Goal: Transaction & Acquisition: Book appointment/travel/reservation

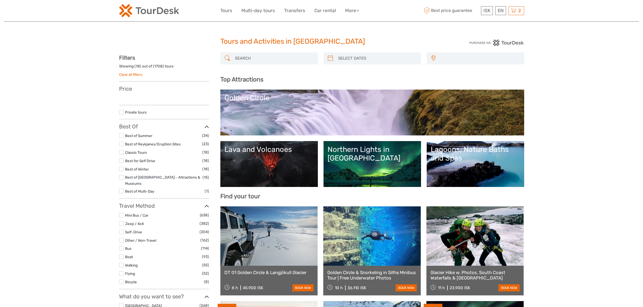
select select
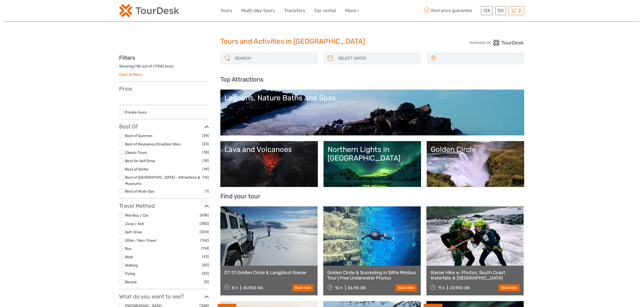
select select
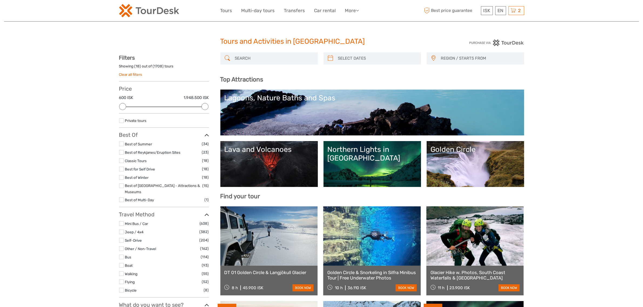
click at [266, 63] on div at bounding box center [269, 58] width 98 height 12
click at [268, 58] on input "search" at bounding box center [274, 58] width 82 height 9
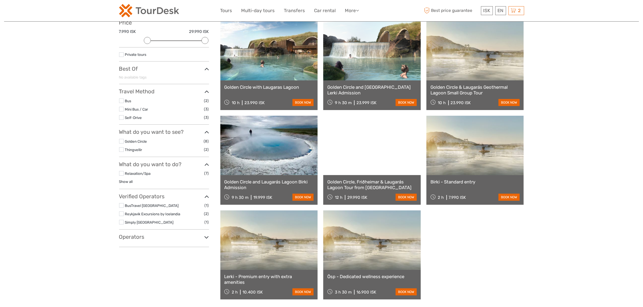
scroll to position [98, 0]
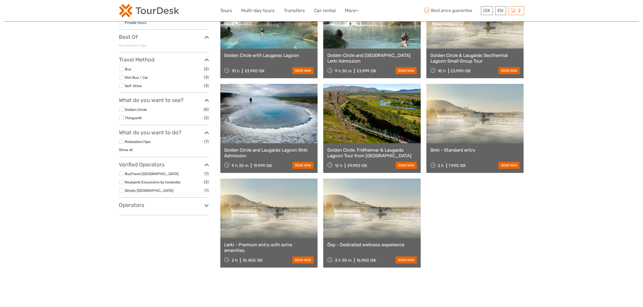
type input "laugardass"
click at [375, 246] on link "Ösp - Dedicated wellness experience" at bounding box center [371, 244] width 89 height 5
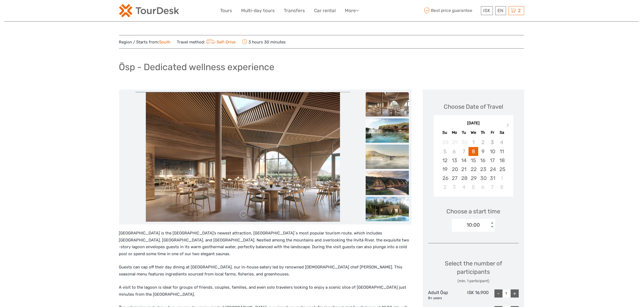
click at [485, 229] on div "10:00" at bounding box center [471, 225] width 38 height 8
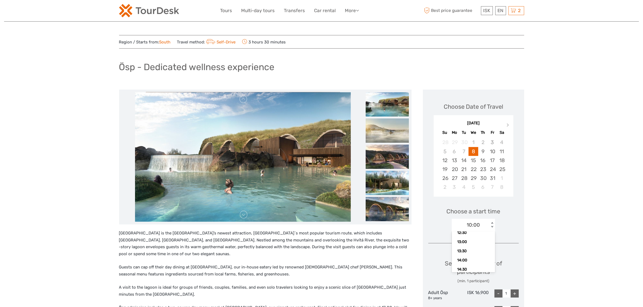
scroll to position [65, 0]
click at [492, 161] on div "17" at bounding box center [492, 160] width 9 height 9
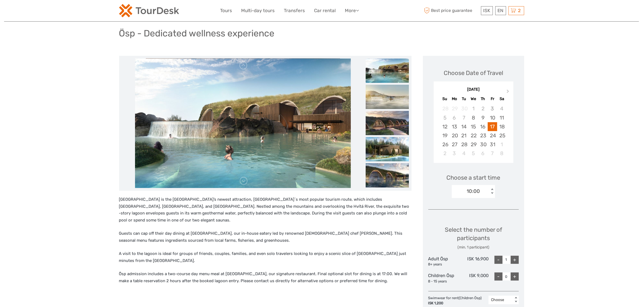
click at [483, 189] on div "10:00" at bounding box center [471, 192] width 38 height 8
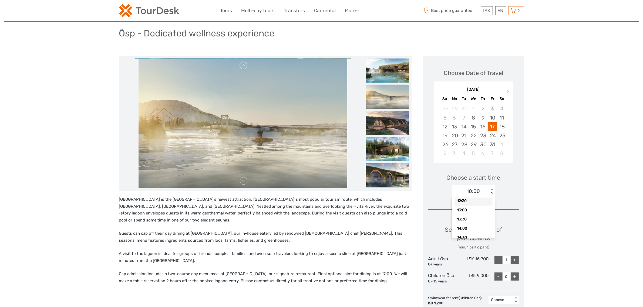
scroll to position [65, 0]
click at [522, 197] on div "Choose Date of Travel Next Month October 2025 Su Mo Tu We Th Fr Sa 28 29 30 1 2…" at bounding box center [473, 219] width 101 height 327
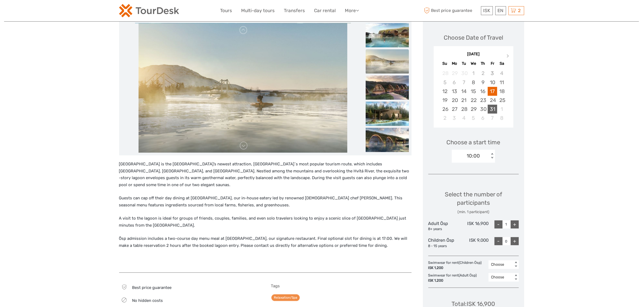
scroll to position [68, 0]
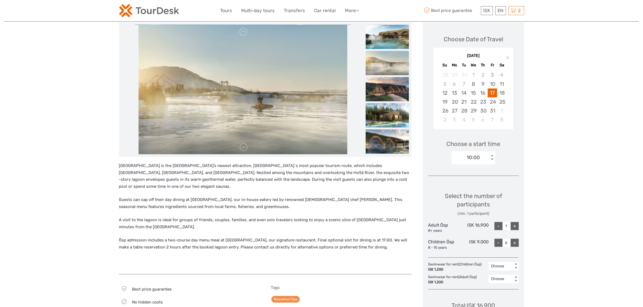
click at [481, 157] on div "10:00" at bounding box center [471, 158] width 38 height 8
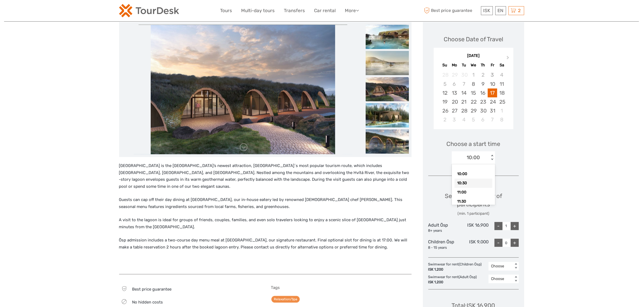
scroll to position [65, 0]
click at [515, 169] on div "Choose Date of Travel Next Month October 2025 Su Mo Tu We Th Fr Sa 28 29 30 1 2…" at bounding box center [473, 185] width 101 height 327
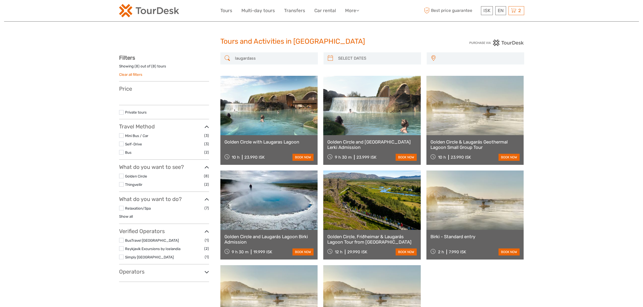
select select
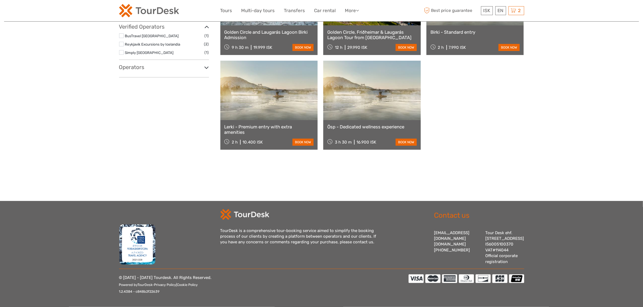
select select
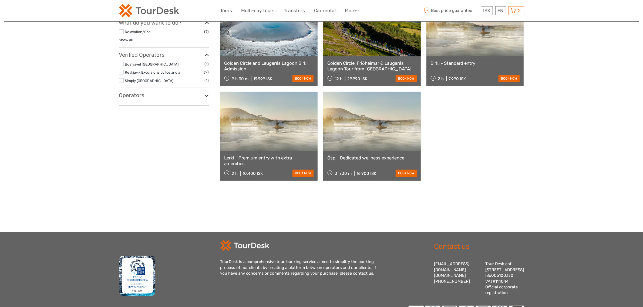
click at [284, 159] on link "Lerki - Premium entry with extra amenities" at bounding box center [269, 160] width 89 height 11
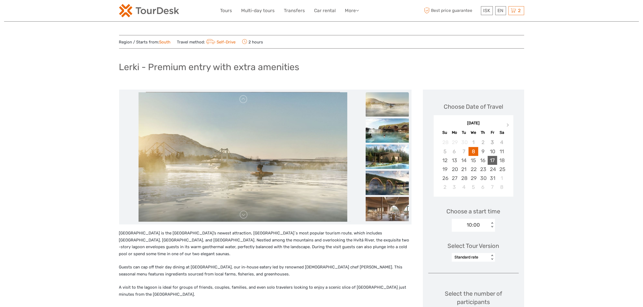
click at [494, 161] on div "17" at bounding box center [492, 160] width 9 height 9
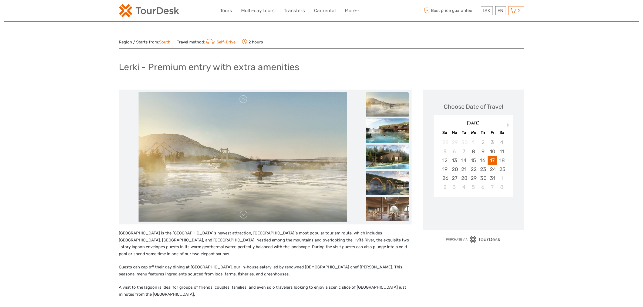
scroll to position [135, 0]
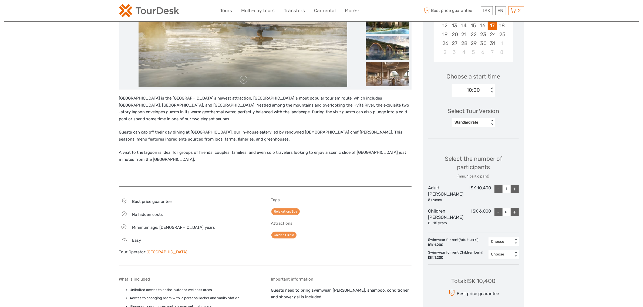
click at [482, 93] on div "10:00" at bounding box center [471, 90] width 38 height 8
click at [473, 133] on div "15:30" at bounding box center [474, 135] width 38 height 9
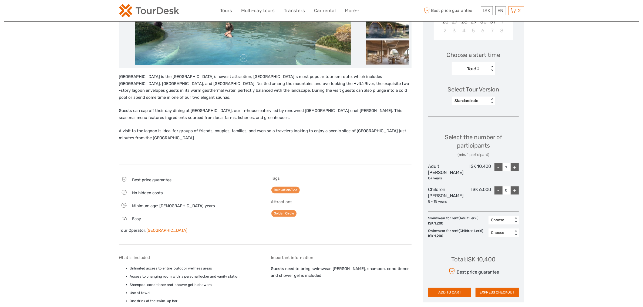
scroll to position [169, 0]
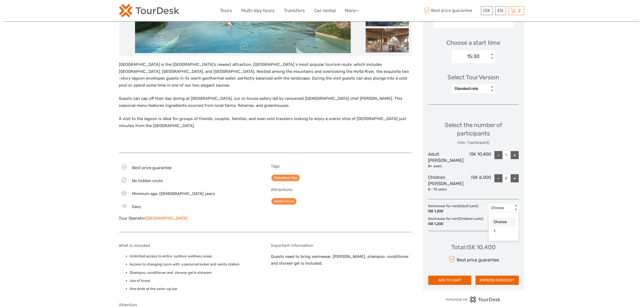
drag, startPoint x: 513, startPoint y: 195, endPoint x: 510, endPoint y: 197, distance: 4.6
click at [513, 204] on div "Choose < >" at bounding box center [504, 208] width 30 height 9
click at [506, 227] on div "1" at bounding box center [504, 231] width 25 height 9
click at [505, 218] on div "Choose" at bounding box center [501, 220] width 19 height 5
click at [503, 240] on div "1" at bounding box center [504, 244] width 25 height 9
